Goal: Obtain resource: Obtain resource

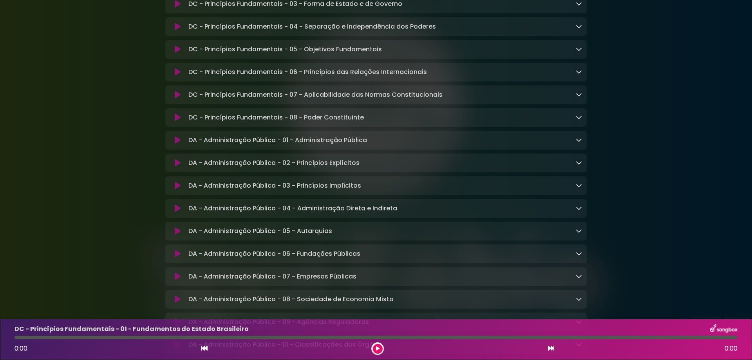
scroll to position [209, 0]
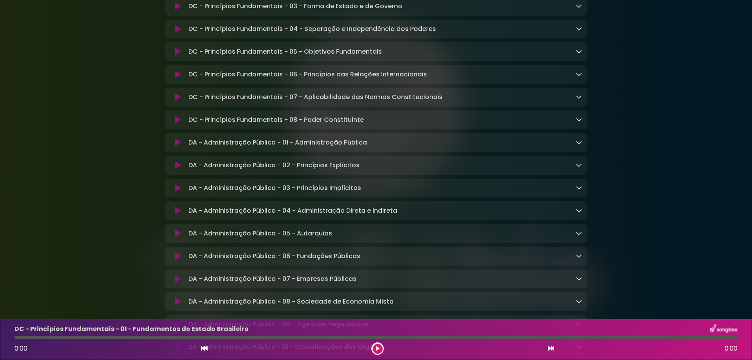
click at [580, 168] on icon at bounding box center [579, 165] width 6 height 6
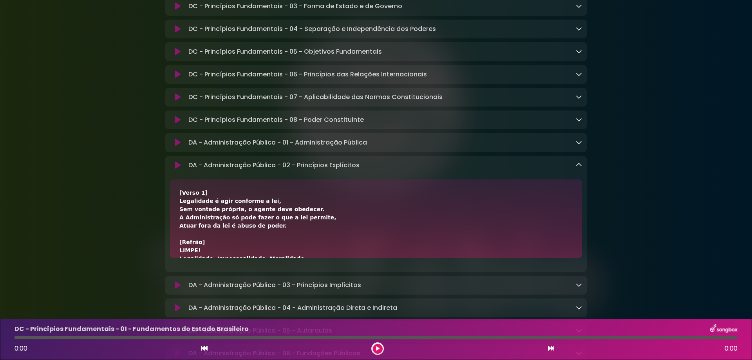
drag, startPoint x: 177, startPoint y: 205, endPoint x: 265, endPoint y: 206, distance: 88.2
click at [265, 206] on div "[Verso 1] Legalidade é agir conforme a lei, Sem vontade própria, o agente deve …" at bounding box center [376, 218] width 412 height 78
copy div "Legalidade é agir conforme a lei,"
drag, startPoint x: 187, startPoint y: 213, endPoint x: 316, endPoint y: 212, distance: 129.3
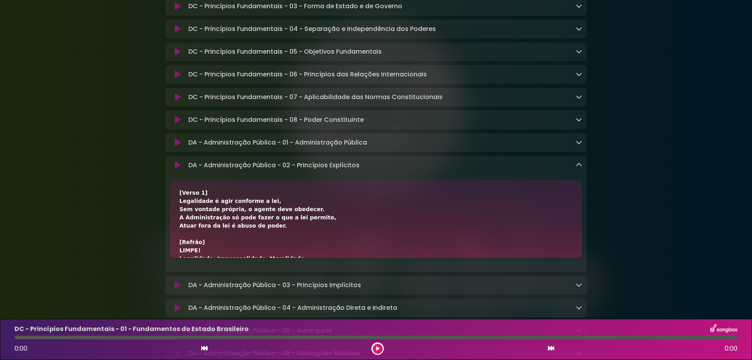
copy div "Sem vontade própria, o agente deve obedecer."
drag, startPoint x: 178, startPoint y: 224, endPoint x: 315, endPoint y: 223, distance: 136.4
click at [315, 223] on div "[Verso 1] Legalidade é agir conforme a lei, Sem vontade própria, o agente deve …" at bounding box center [376, 218] width 412 height 78
copy div "A Administração só pode fazer o que a lei permite,"
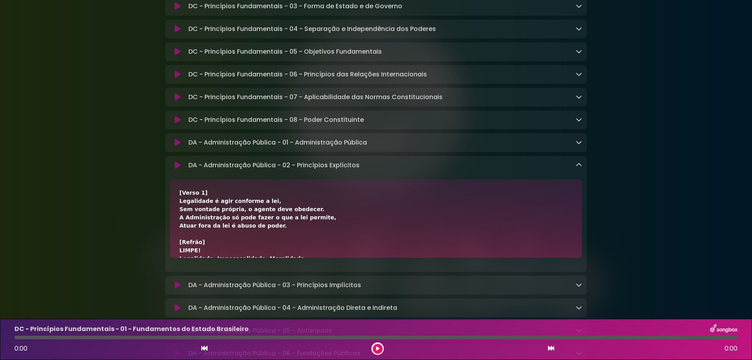
drag, startPoint x: 179, startPoint y: 229, endPoint x: 282, endPoint y: 234, distance: 102.7
click at [282, 234] on div "[Verso 1] Legalidade é agir conforme a lei, Sem vontade própria, o agente deve …" at bounding box center [376, 218] width 412 height 78
copy div "Atuar fora da lei é abuso de poder."
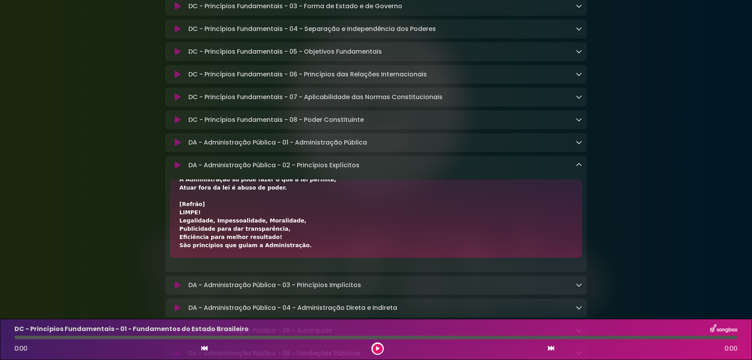
scroll to position [52, 0]
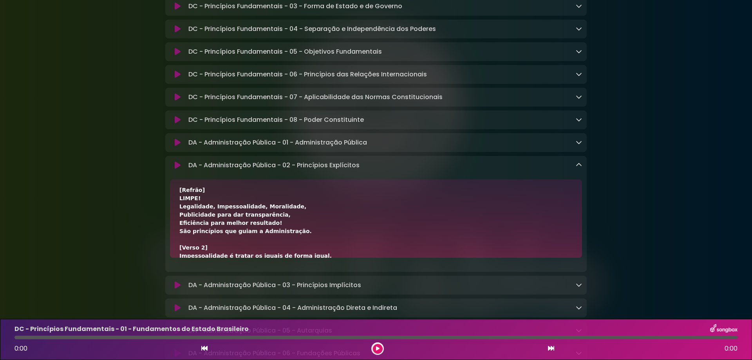
drag, startPoint x: 179, startPoint y: 210, endPoint x: 296, endPoint y: 208, distance: 116.8
click at [296, 208] on div "[Verso 1] Legalidade é agir conforme a lei, Sem vontade própria, o agente deve …" at bounding box center [376, 218] width 412 height 78
copy div "Legalidade, Impessoalidade, Moralidade,"
